Goal: Information Seeking & Learning: Find specific fact

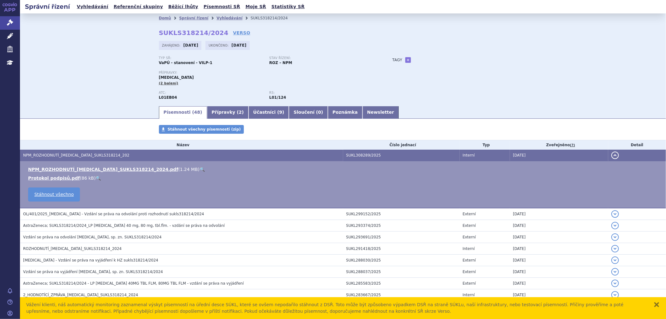
click at [457, 63] on div "Tagy + Přidat" at bounding box center [453, 59] width 147 height 7
click at [218, 19] on link "Vyhledávání" at bounding box center [229, 18] width 26 height 4
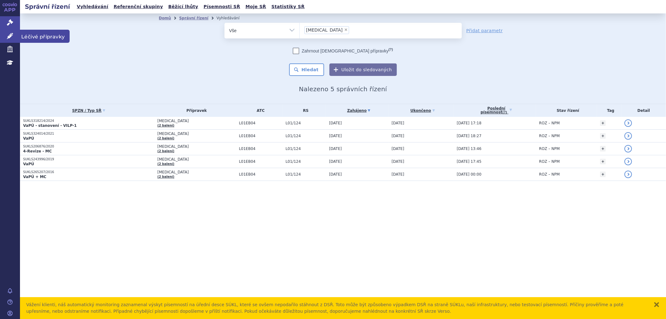
click at [5, 35] on link "Léčivé přípravky" at bounding box center [10, 36] width 20 height 13
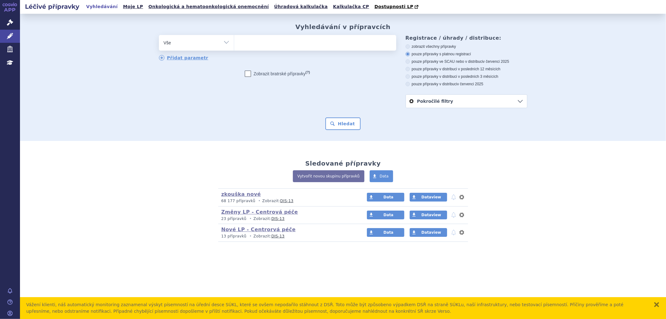
drag, startPoint x: 294, startPoint y: 41, endPoint x: 289, endPoint y: 41, distance: 5.0
click at [294, 41] on ul at bounding box center [315, 41] width 162 height 13
click at [234, 41] on select at bounding box center [234, 43] width 0 height 16
type input "ot"
click at [255, 42] on ul "ot" at bounding box center [315, 41] width 162 height 13
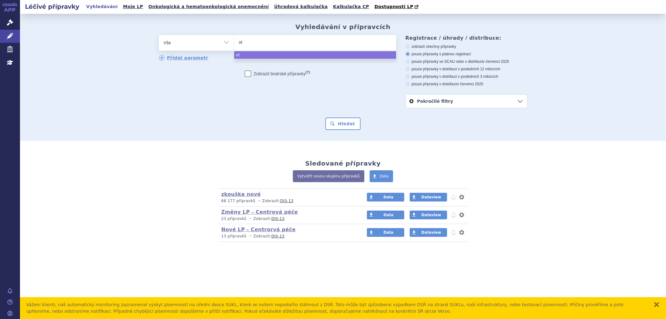
click at [234, 42] on select "ot" at bounding box center [234, 43] width 0 height 16
select select "ot"
type input "ot"
select select
type input "ote"
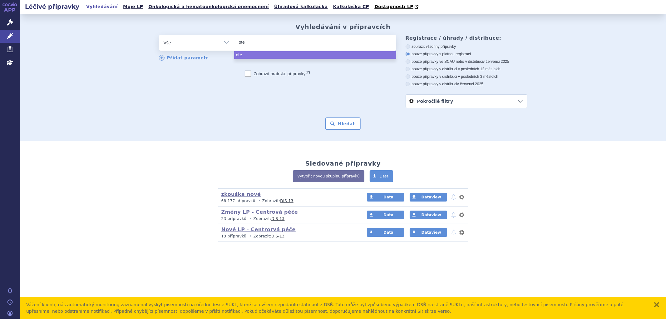
type input "otez"
type input "otezl"
type input "otezla"
select select "otezla"
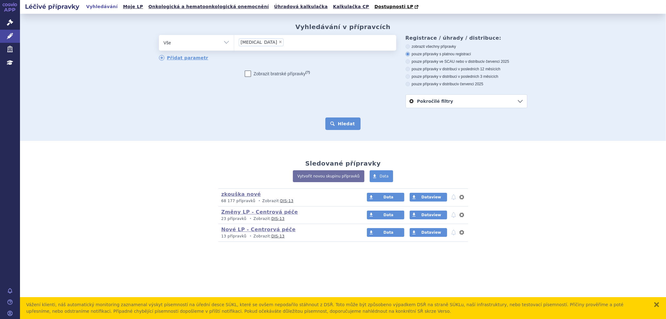
click at [345, 119] on button "Hledat" at bounding box center [342, 123] width 35 height 12
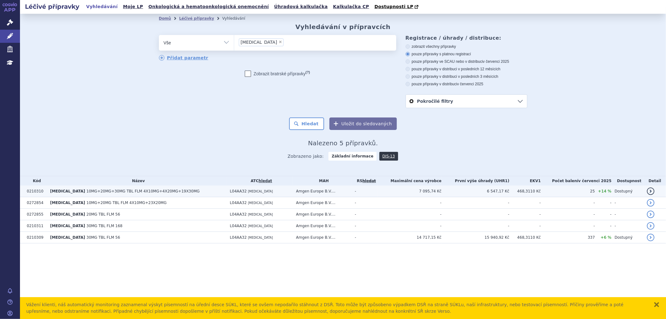
click at [252, 192] on td "L04AA32 [MEDICAL_DATA]" at bounding box center [260, 191] width 66 height 12
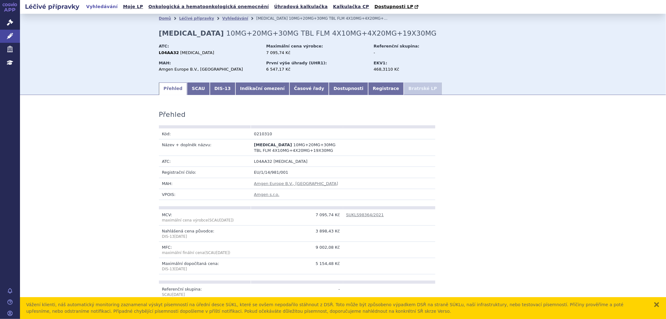
drag, startPoint x: 189, startPoint y: 60, endPoint x: 174, endPoint y: 66, distance: 16.1
click at [189, 60] on div "MAH: Amgen Europe B.V., [GEOGRAPHIC_DATA]" at bounding box center [212, 67] width 106 height 17
drag, startPoint x: 156, startPoint y: 69, endPoint x: 200, endPoint y: 69, distance: 44.0
click at [200, 69] on div "Domů Léčivé přípravky Vyhledávání [MEDICAL_DATA] 10MG+20MG+30MG TBL FLM 4X10MG+…" at bounding box center [342, 52] width 393 height 58
click at [203, 72] on div "Amgen Europe B.V., [GEOGRAPHIC_DATA]" at bounding box center [209, 70] width 101 height 6
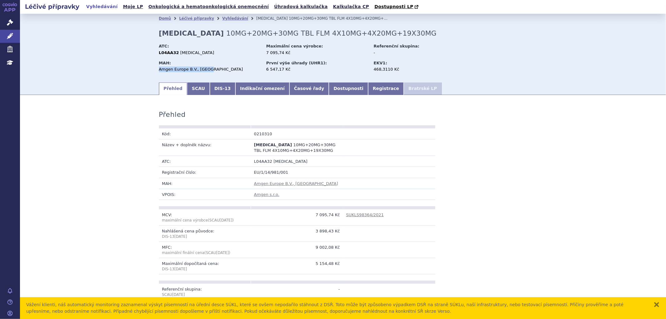
drag, startPoint x: 204, startPoint y: 69, endPoint x: 156, endPoint y: 71, distance: 47.8
click at [159, 71] on div "Amgen Europe B.V., [GEOGRAPHIC_DATA]" at bounding box center [209, 70] width 101 height 6
copy div "Amgen Europe B.V., [GEOGRAPHIC_DATA]"
click at [190, 60] on div "MAH: Amgen Europe B.V., [GEOGRAPHIC_DATA]" at bounding box center [212, 67] width 106 height 17
drag, startPoint x: 199, startPoint y: 52, endPoint x: 175, endPoint y: 52, distance: 23.1
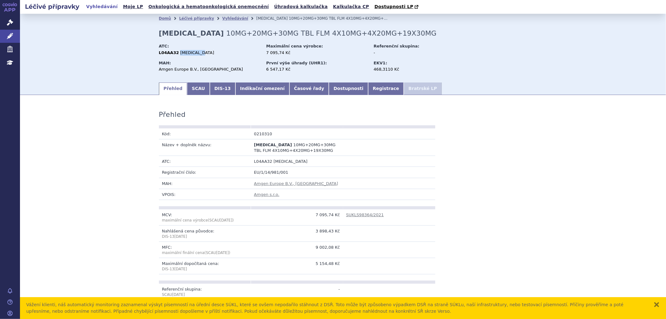
click at [175, 52] on div "L04AA32 [MEDICAL_DATA]" at bounding box center [209, 53] width 101 height 6
copy span "[MEDICAL_DATA]"
click at [251, 88] on link "Indikační omezení" at bounding box center [262, 88] width 54 height 12
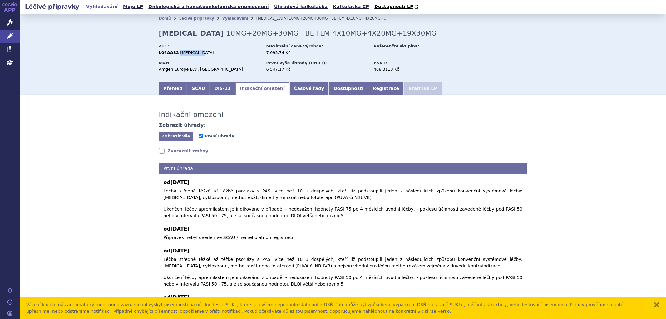
click at [182, 150] on link "Zvýraznit změny" at bounding box center [184, 151] width 50 height 6
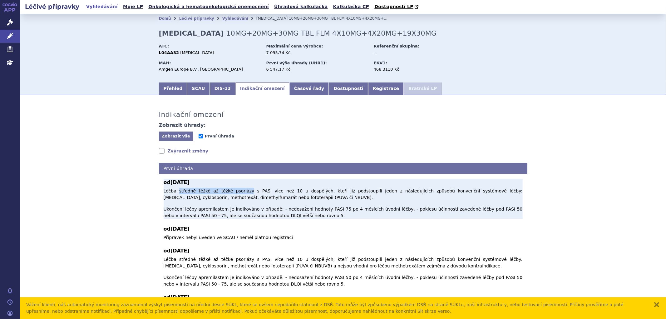
drag, startPoint x: 174, startPoint y: 192, endPoint x: 234, endPoint y: 191, distance: 60.3
click at [234, 191] on p "Léčba středně těžké až těžké psoriázy s PASI více než 10 u dospělých, kteří již…" at bounding box center [343, 203] width 359 height 31
copy p "středně těžké až těžké psoriázy"
